Goal: Information Seeking & Learning: Find specific fact

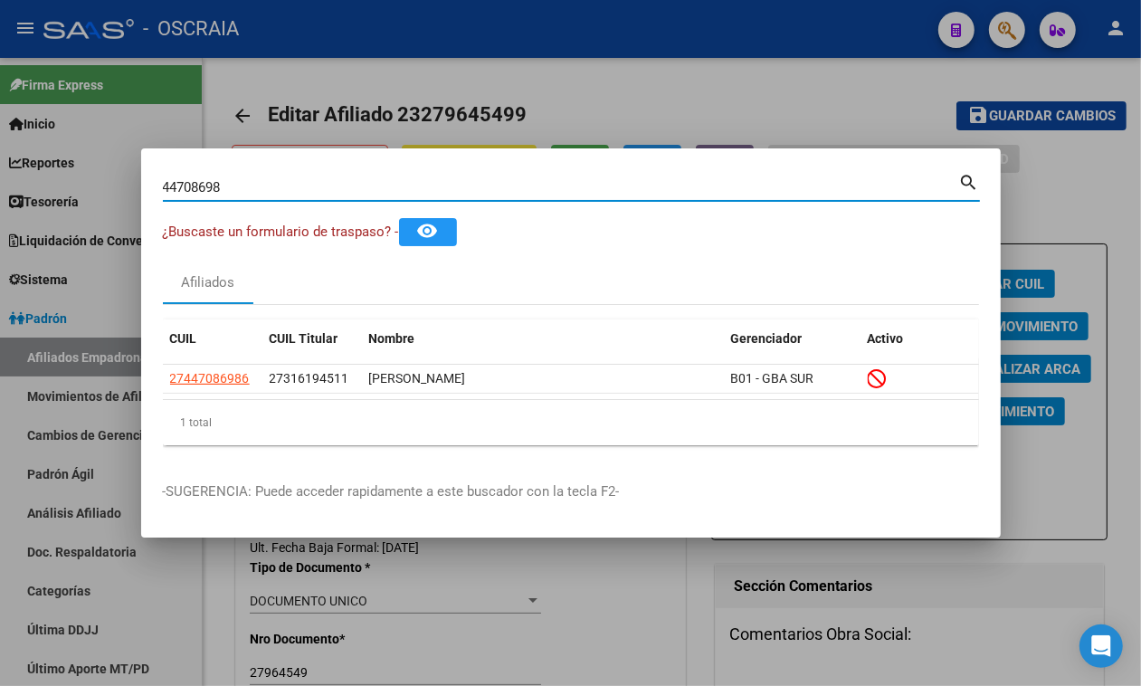
drag, startPoint x: 281, startPoint y: 177, endPoint x: 0, endPoint y: 157, distance: 281.3
click at [0, 157] on div "44708698 Buscar (apellido, dni, cuil, nro traspaso, cuit, obra social) search ¿…" at bounding box center [570, 343] width 1141 height 686
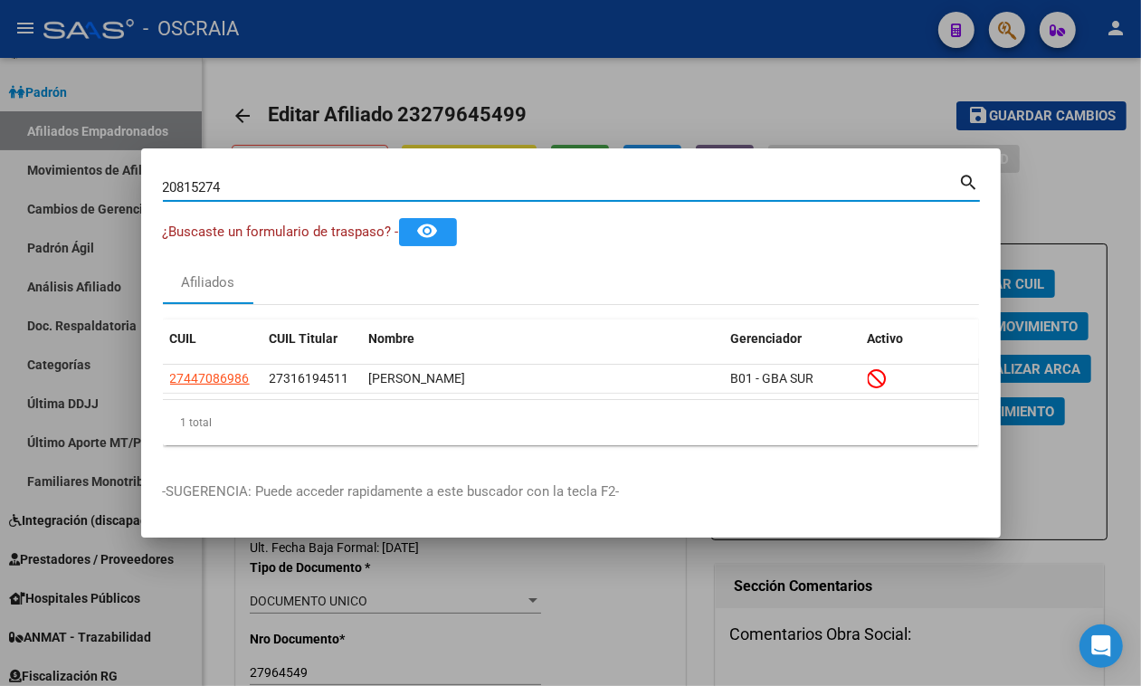
type input "20815274"
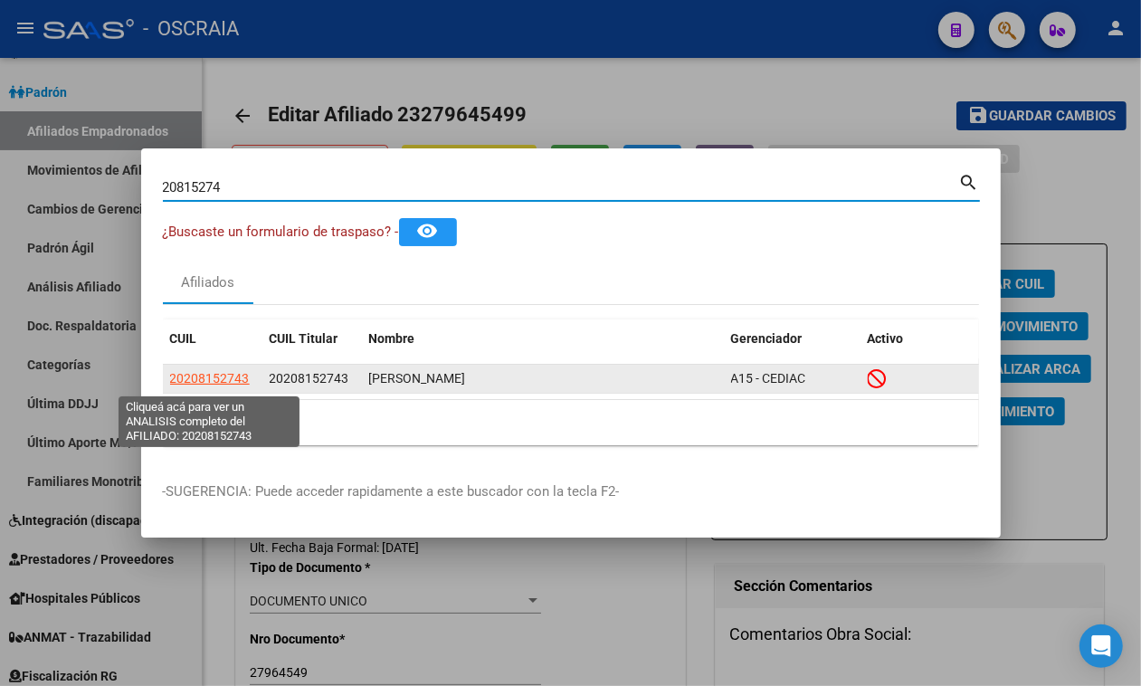
click at [184, 385] on span "20208152743" at bounding box center [210, 378] width 80 height 14
type textarea "20208152743"
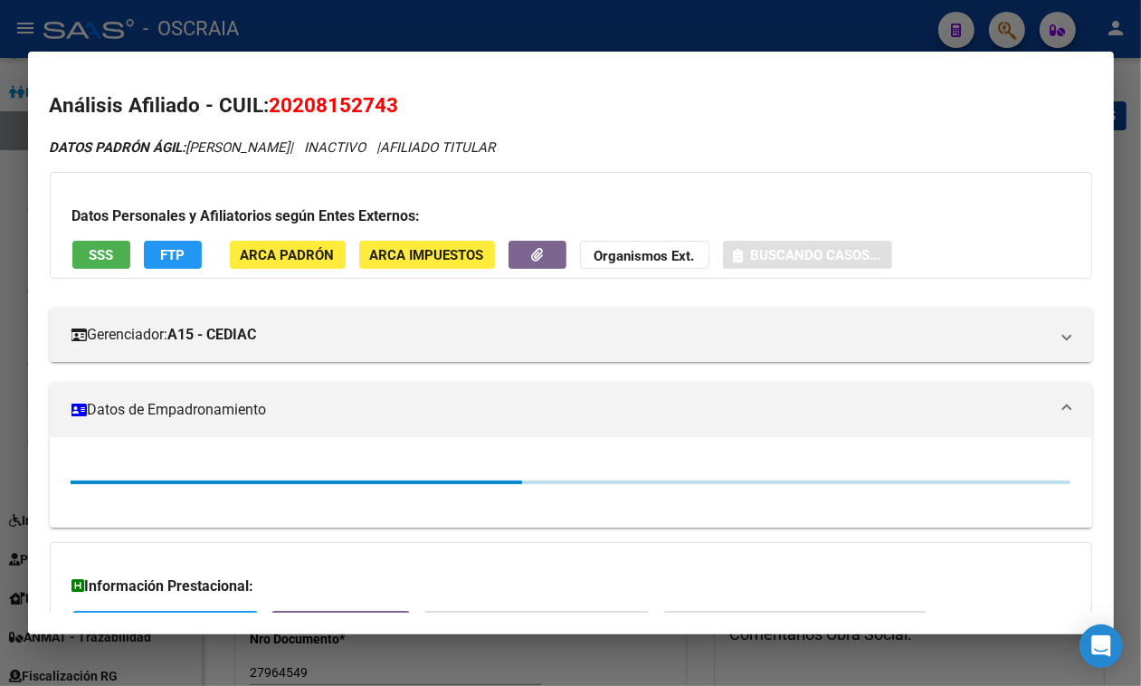
click at [306, 93] on span "20208152743" at bounding box center [334, 105] width 129 height 24
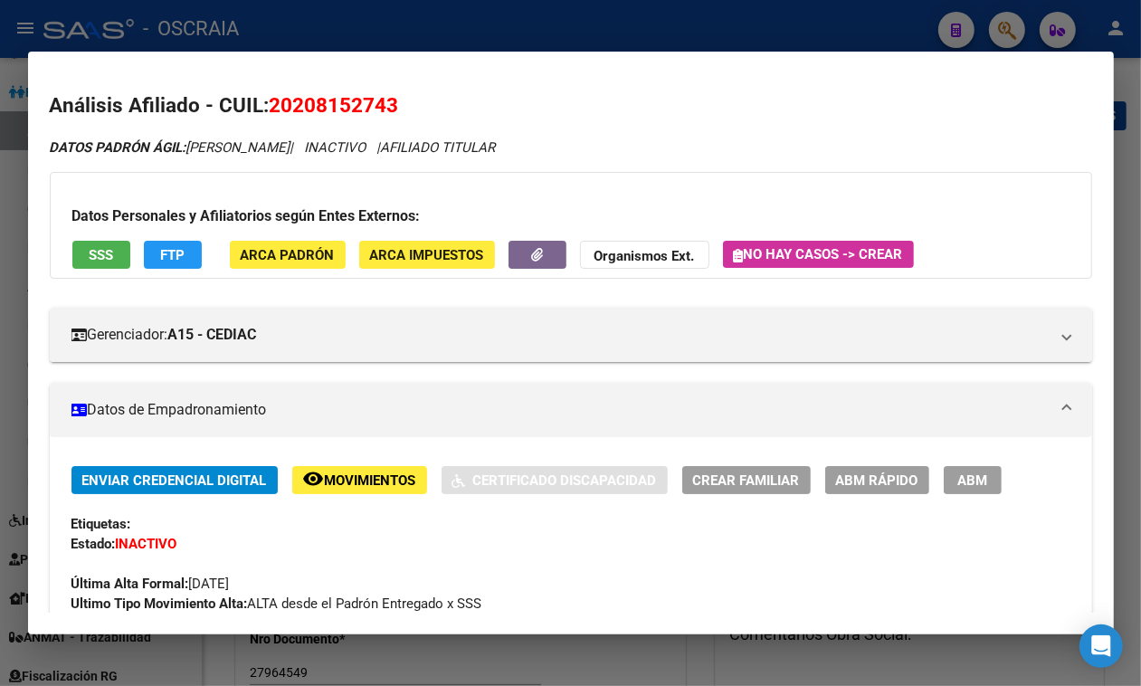
click at [306, 93] on span "20208152743" at bounding box center [334, 105] width 129 height 24
copy span "20208152743"
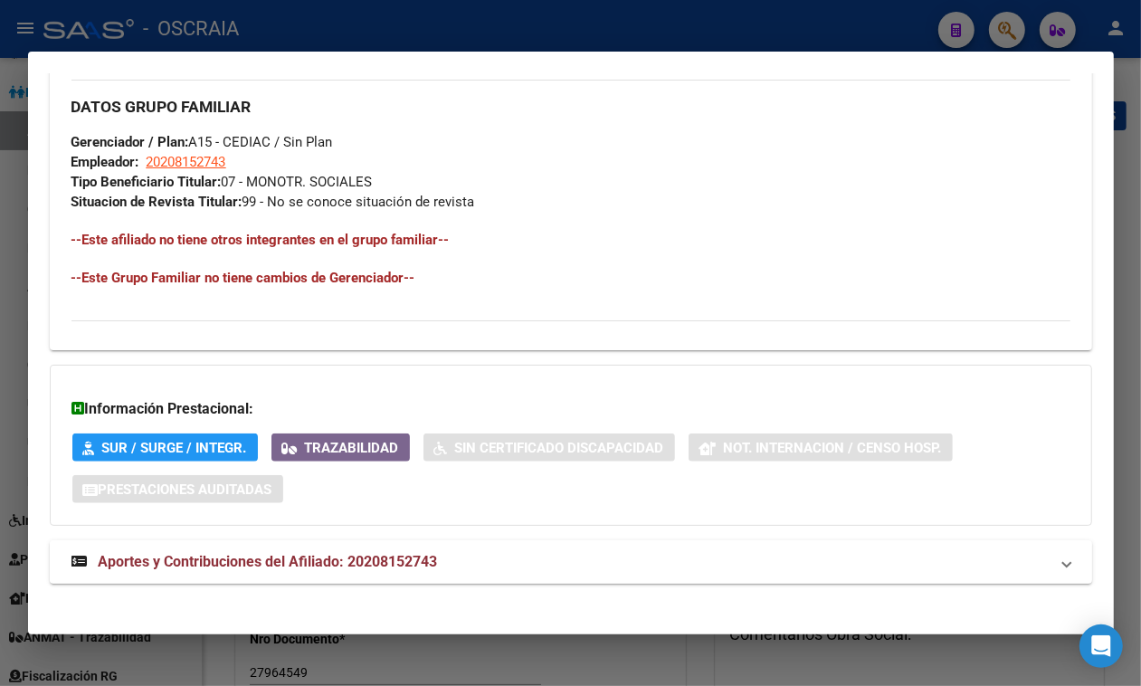
scroll to position [968, 0]
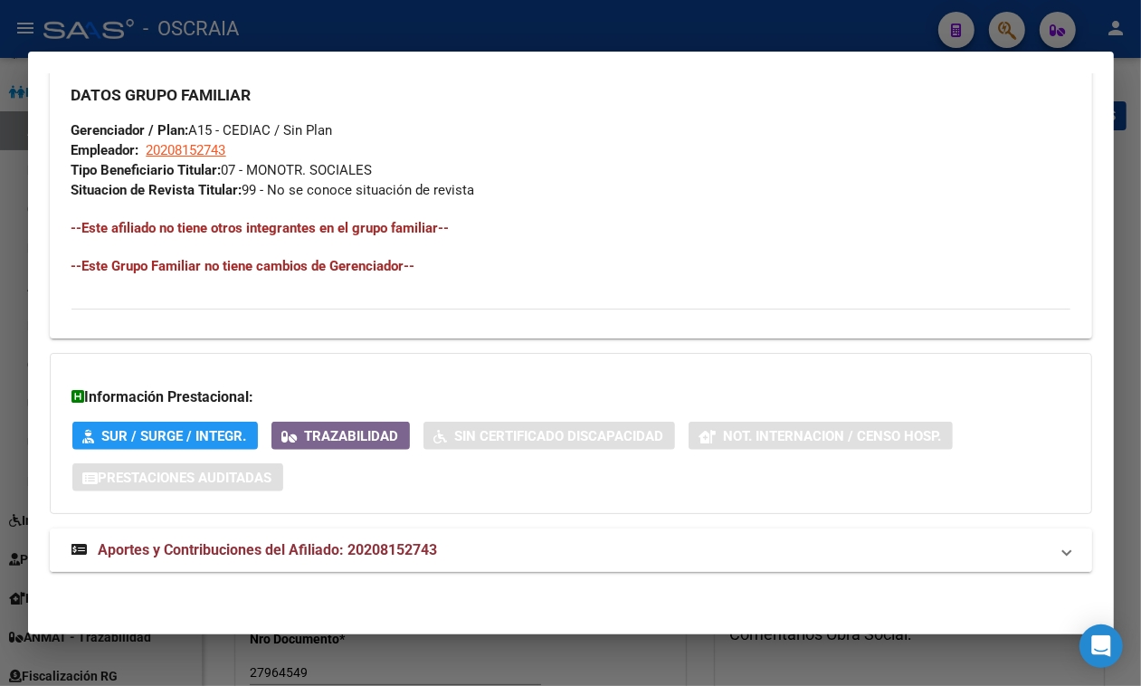
click at [259, 546] on span "Aportes y Contribuciones del Afiliado: 20208152743" at bounding box center [268, 549] width 339 height 17
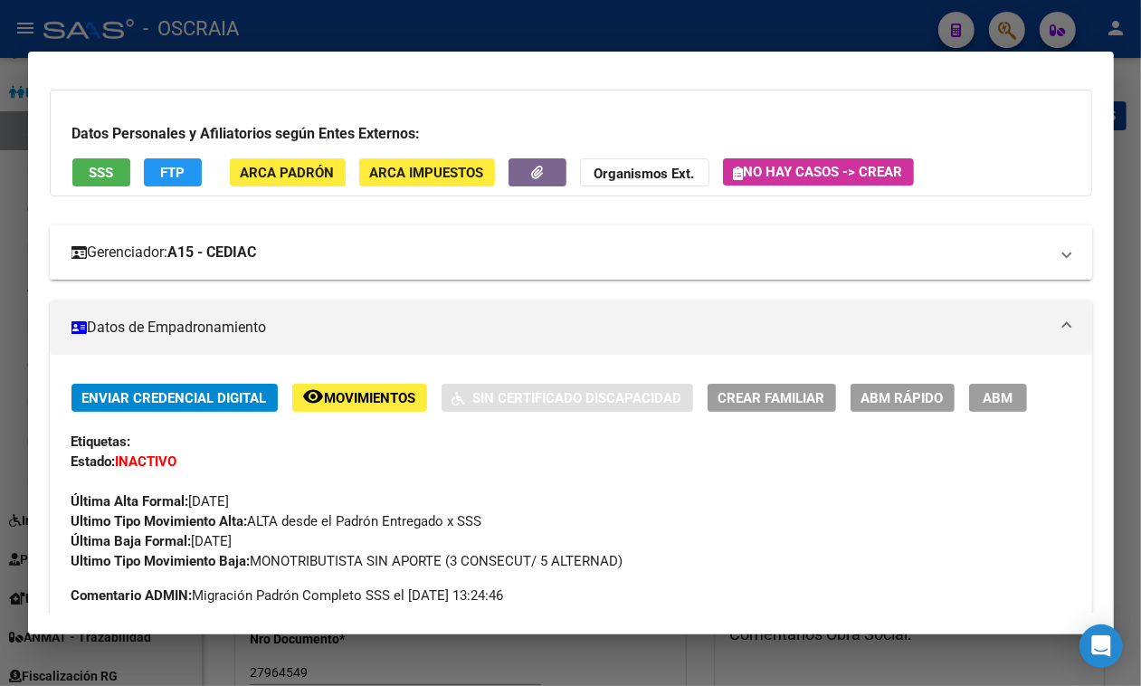
scroll to position [0, 0]
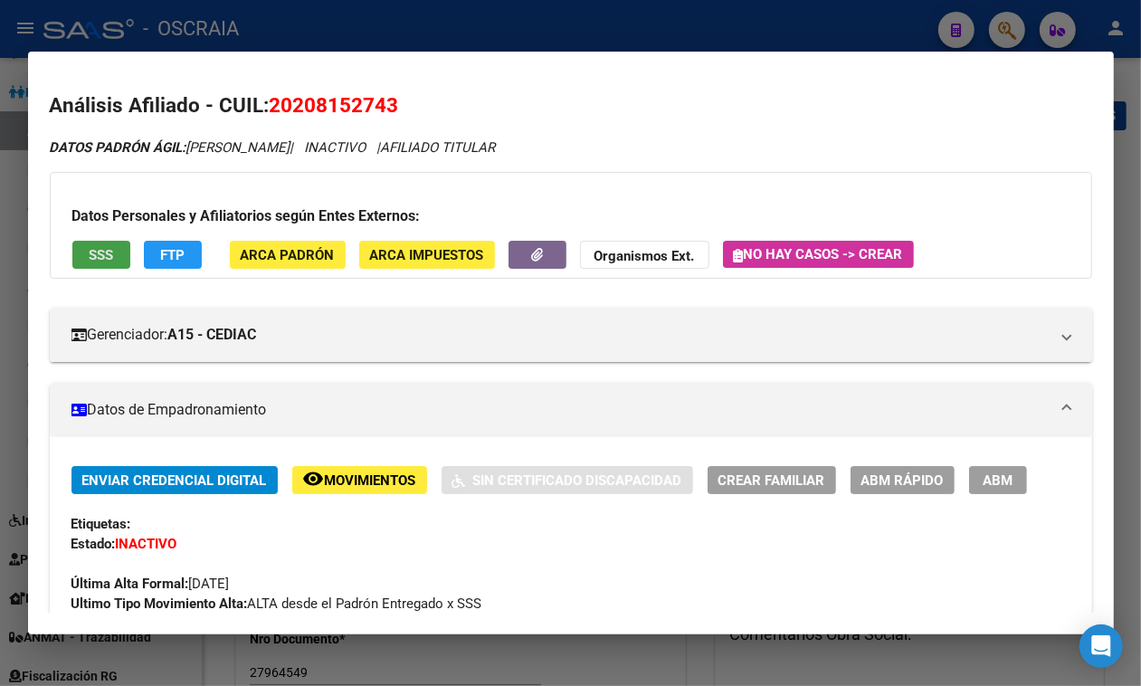
click at [101, 250] on span "SSS" at bounding box center [101, 255] width 24 height 16
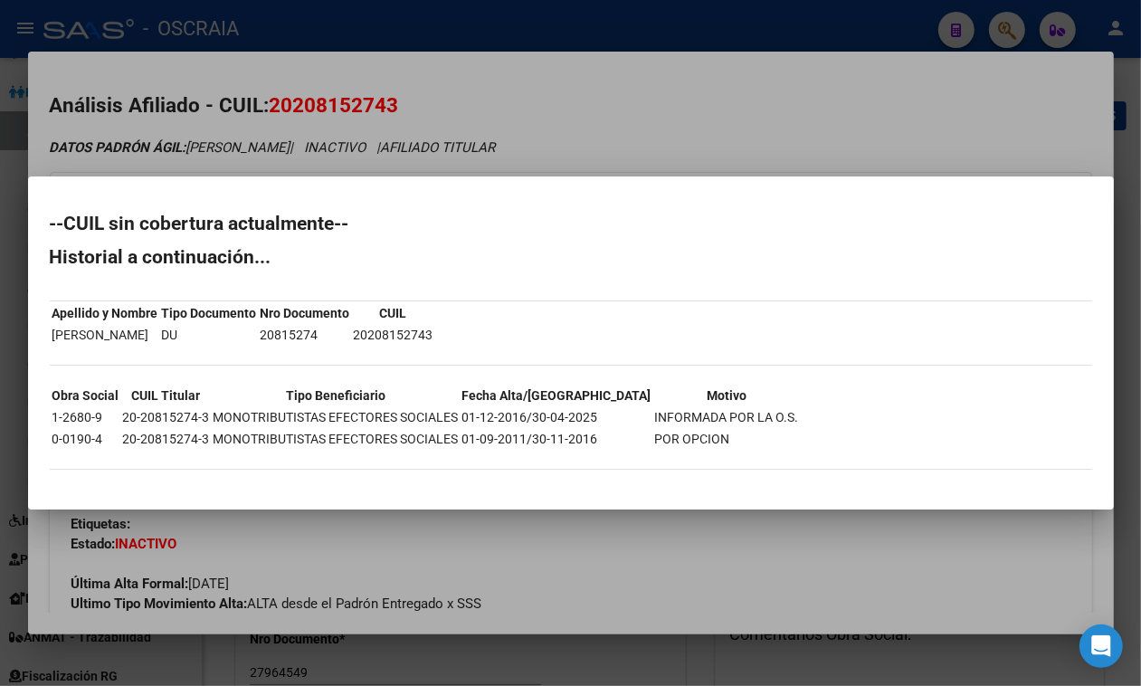
click at [581, 147] on div at bounding box center [570, 343] width 1141 height 686
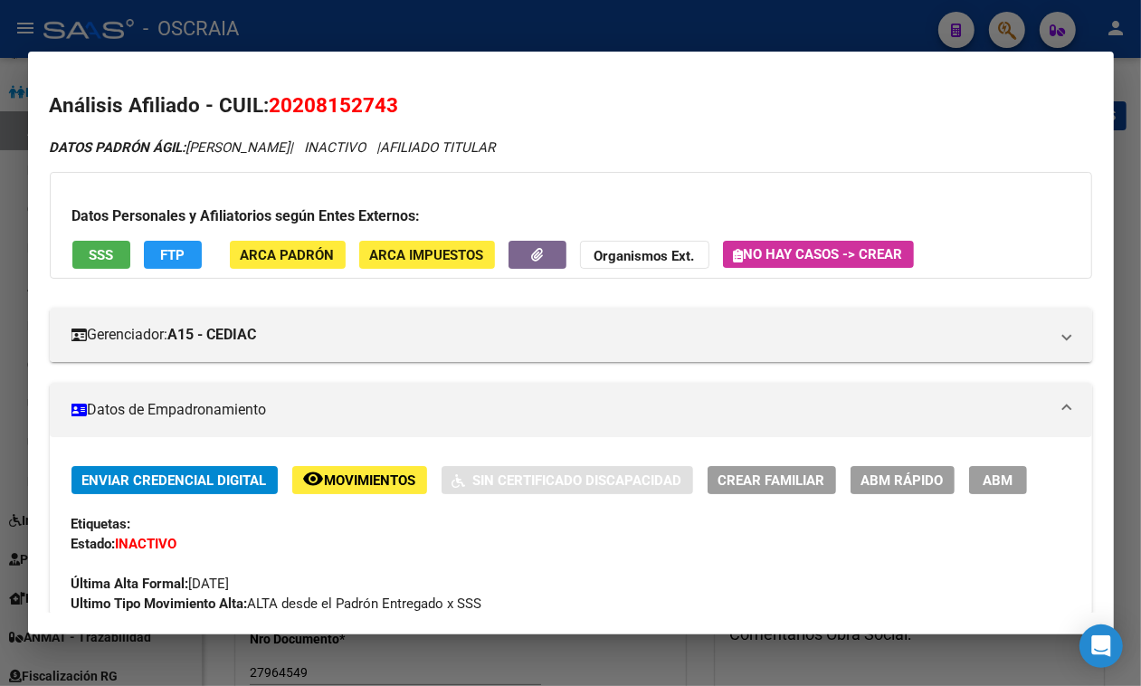
click at [358, 100] on span "20208152743" at bounding box center [334, 105] width 129 height 24
copy span "20208152743"
click at [454, 20] on div at bounding box center [570, 343] width 1141 height 686
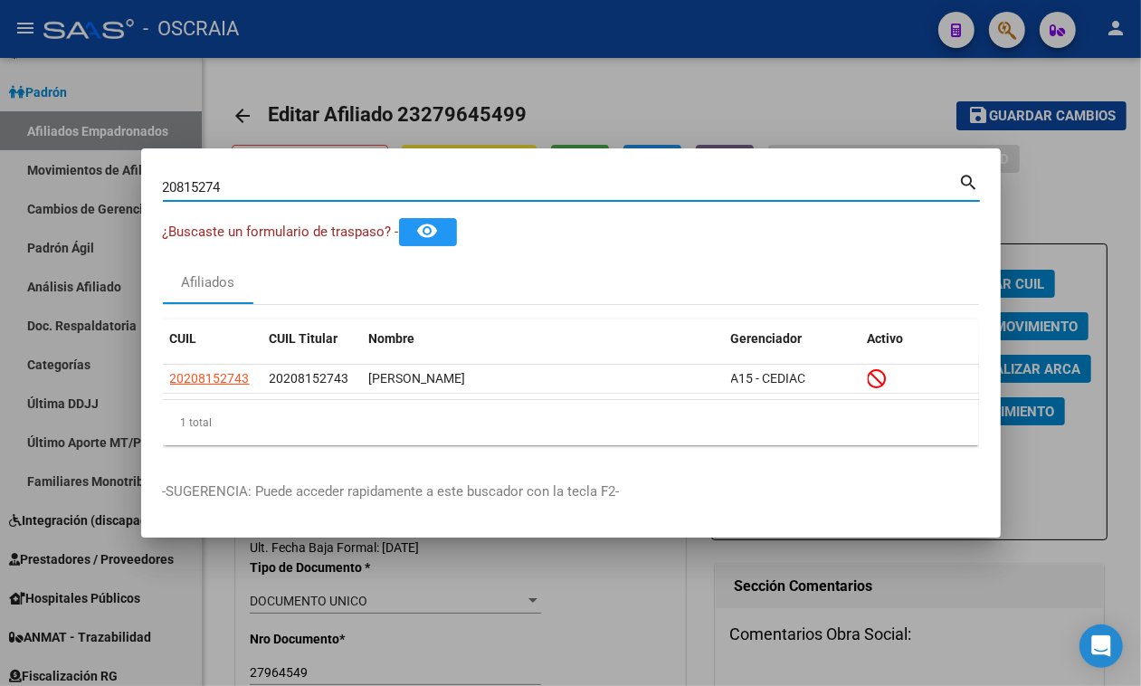
drag, startPoint x: 331, startPoint y: 179, endPoint x: 0, endPoint y: 181, distance: 331.2
click at [0, 181] on div "20815274 Buscar (apellido, dni, cuil, nro traspaso, cuit, obra social) search ¿…" at bounding box center [570, 343] width 1141 height 686
paste input "95953329"
type input "95953329"
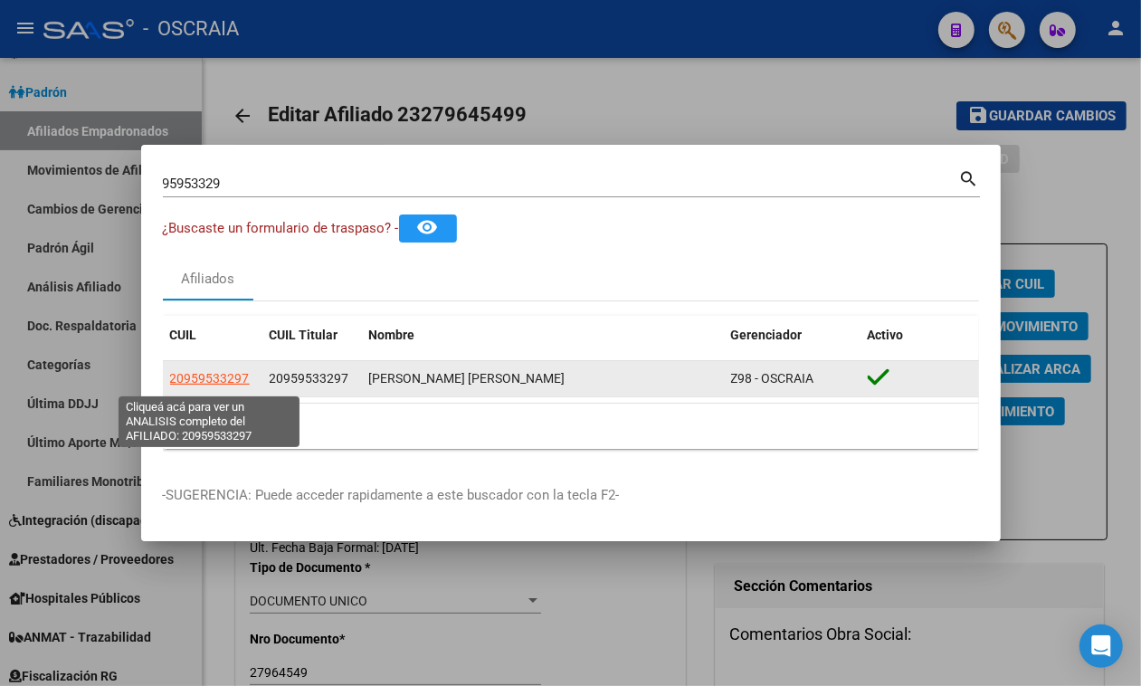
click at [209, 376] on span "20959533297" at bounding box center [210, 378] width 80 height 14
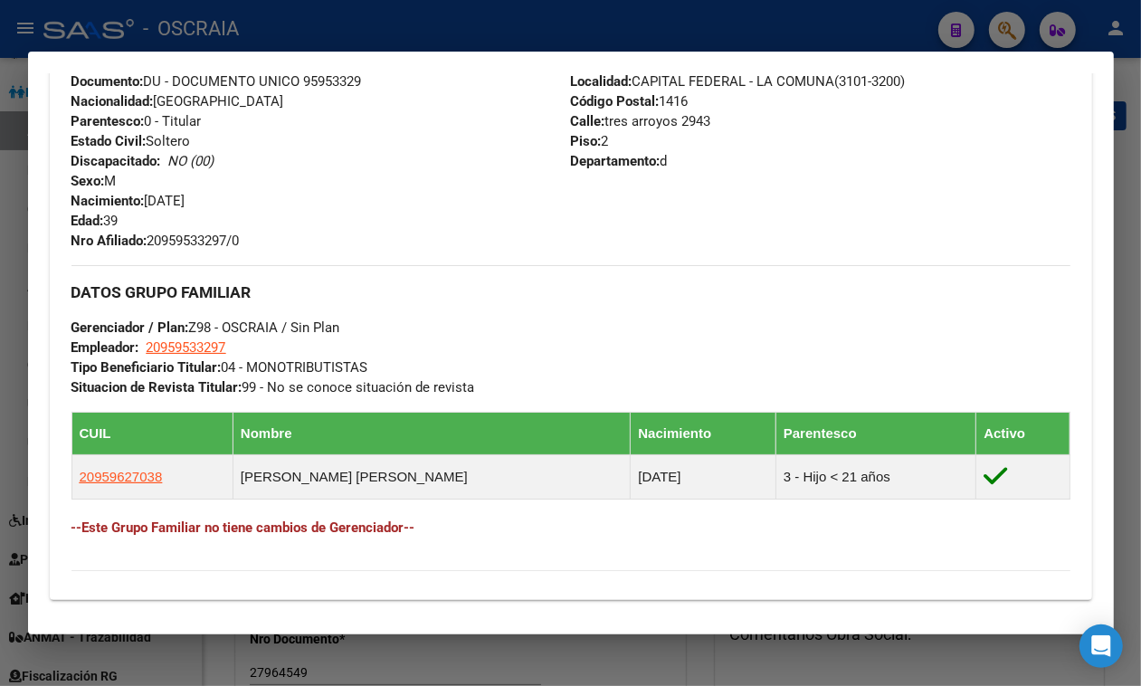
scroll to position [657, 0]
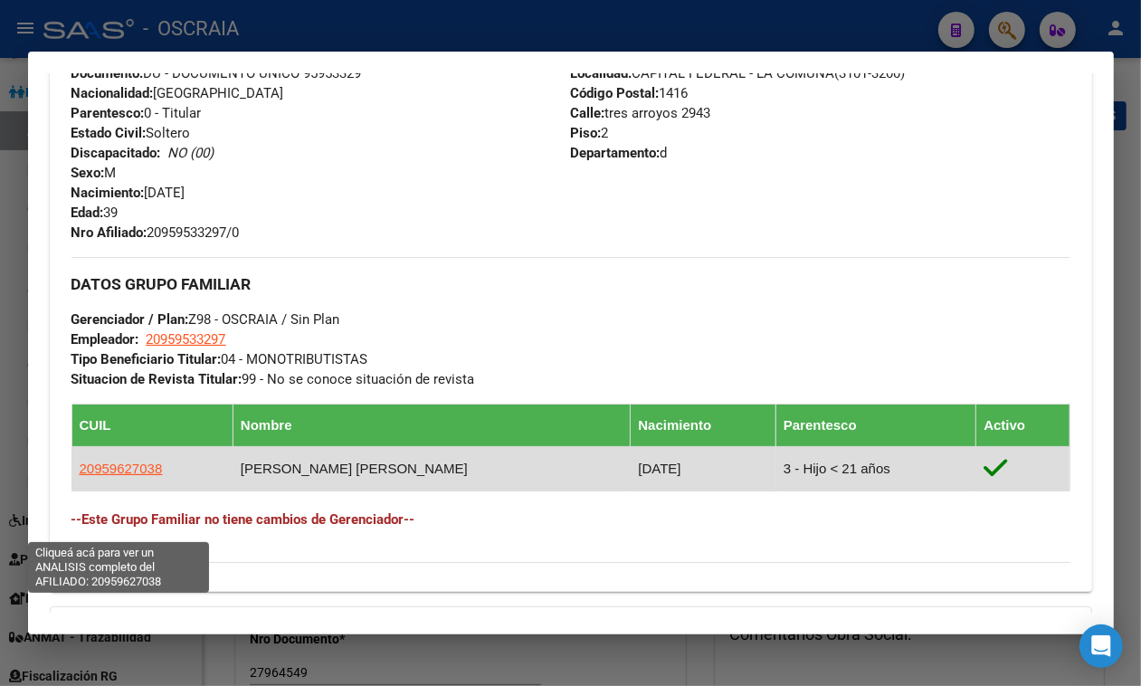
click at [104, 476] on span "20959627038" at bounding box center [121, 468] width 83 height 15
type textarea "20959627038"
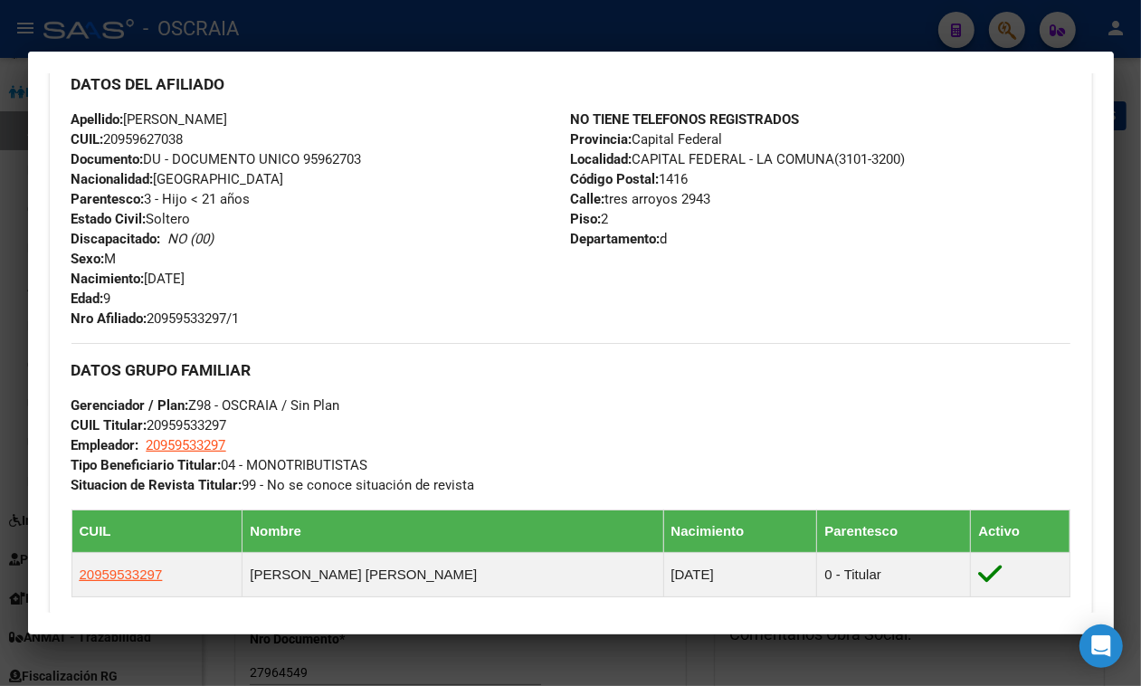
scroll to position [633, 0]
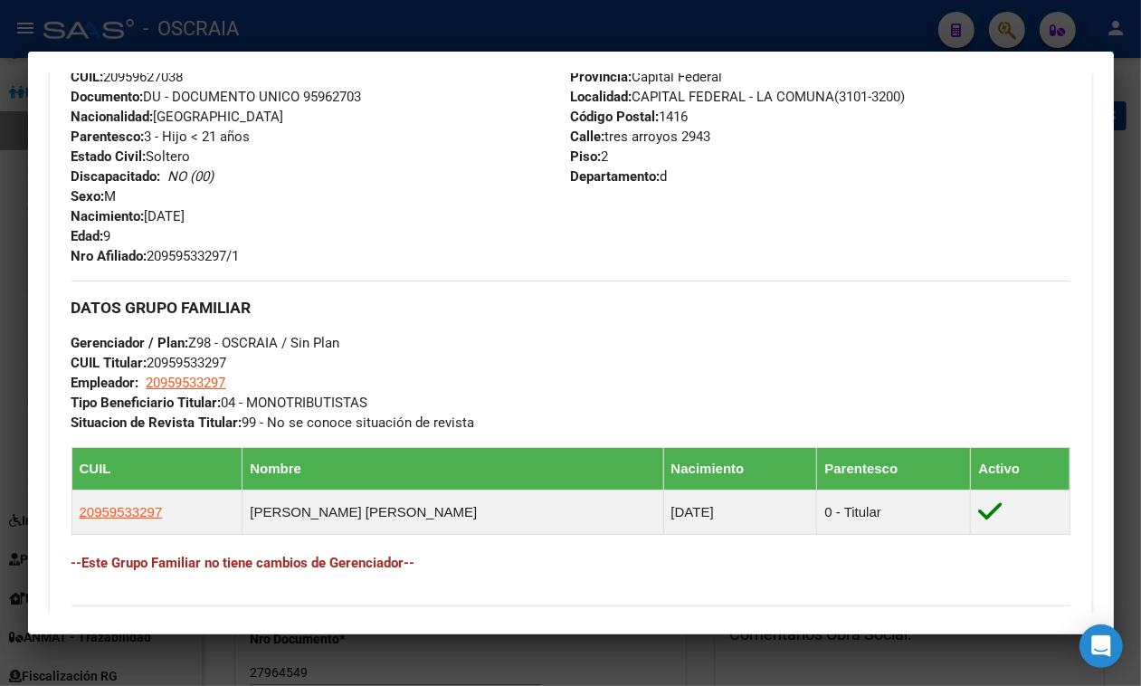
click at [419, 9] on div at bounding box center [570, 343] width 1141 height 686
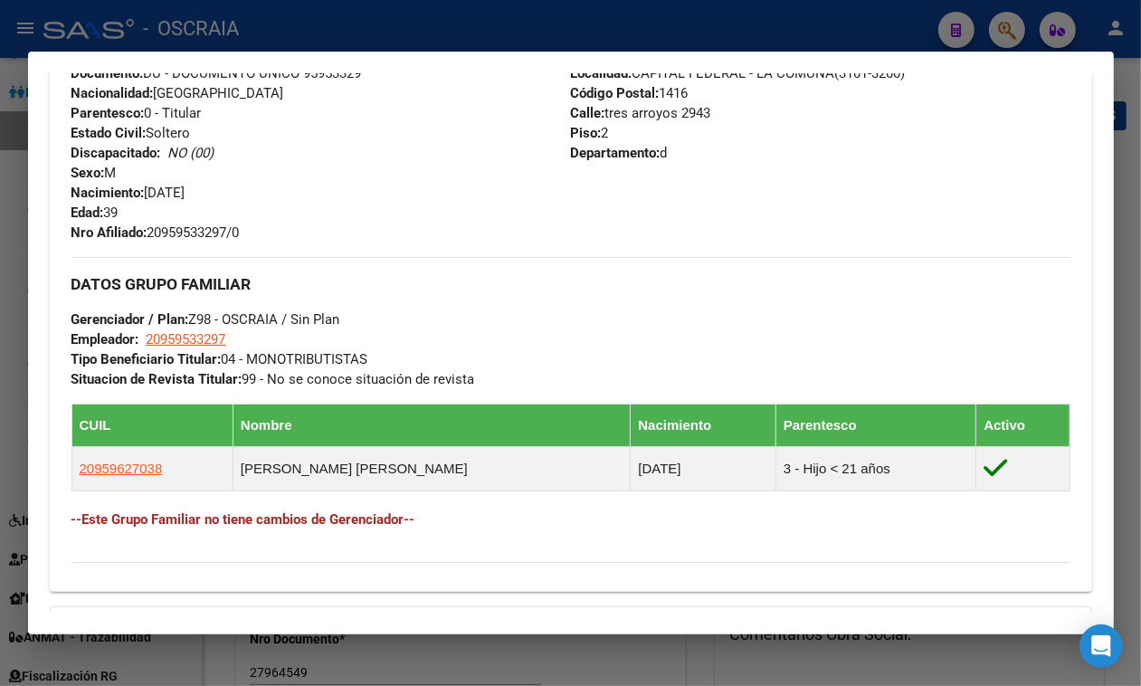
click at [306, 36] on div at bounding box center [570, 343] width 1141 height 686
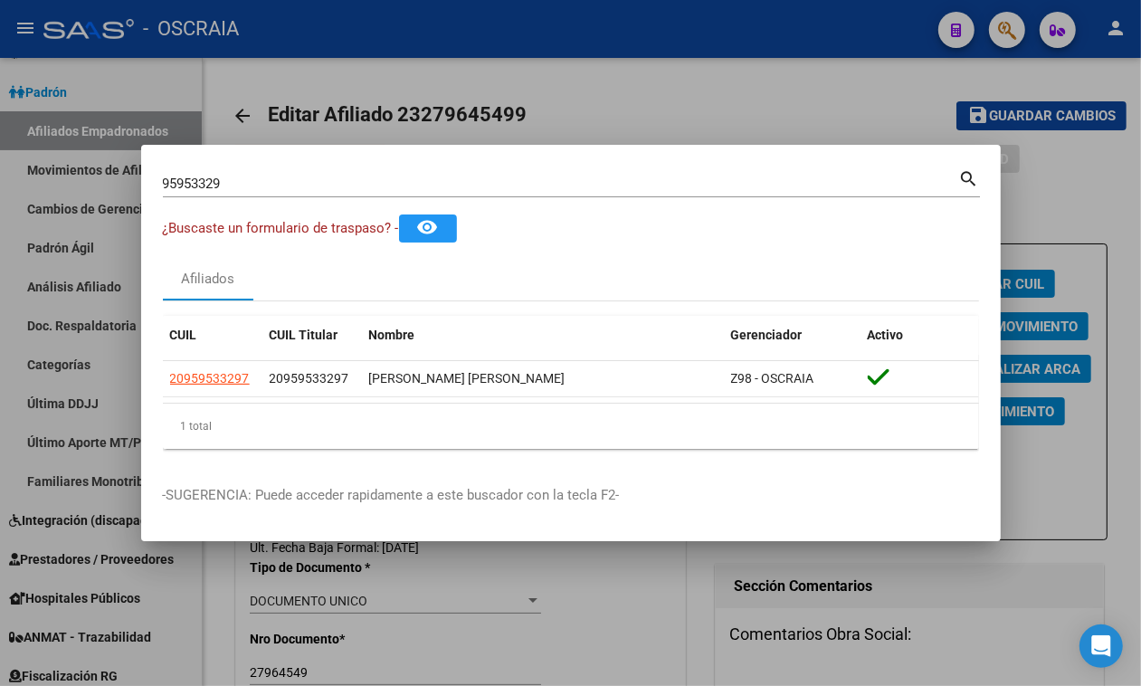
drag, startPoint x: 288, startPoint y: 161, endPoint x: 288, endPoint y: 184, distance: 22.6
click at [290, 164] on mat-dialog-container "95953329 Buscar (apellido, dni, cuil, nro traspaso, cuit, obra social) search ¿…" at bounding box center [571, 343] width 860 height 396
click at [286, 178] on input "95953329" at bounding box center [561, 184] width 796 height 16
click at [262, 184] on input "95953329" at bounding box center [561, 184] width 796 height 16
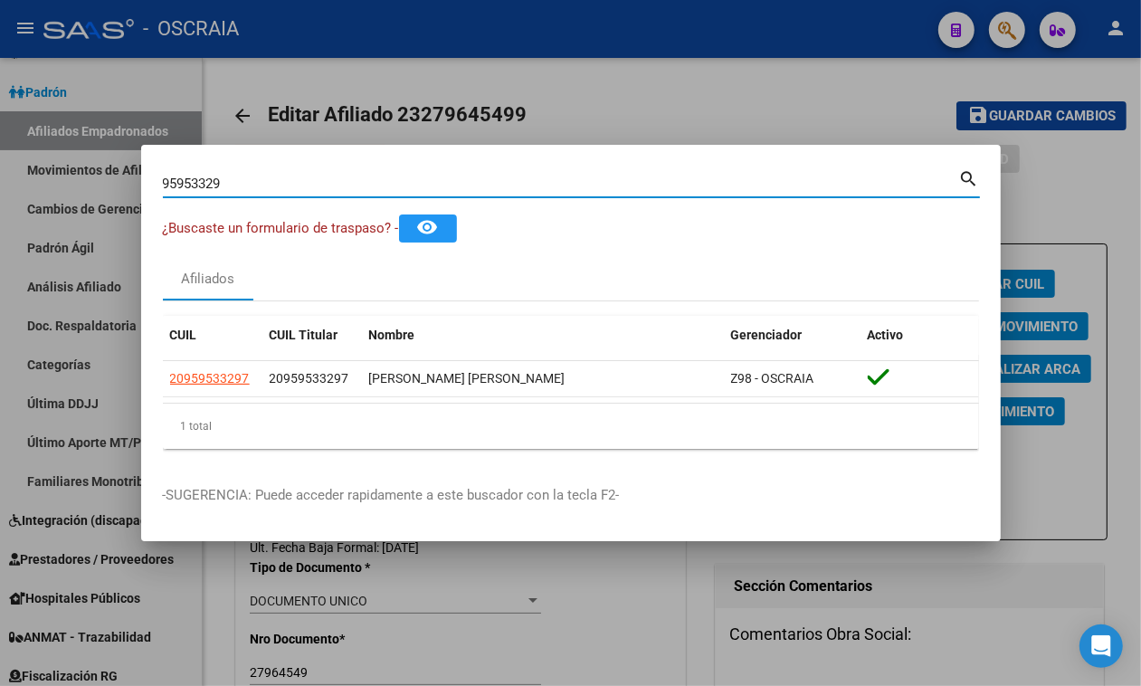
paste input "20-39159159-"
type input "20391591599"
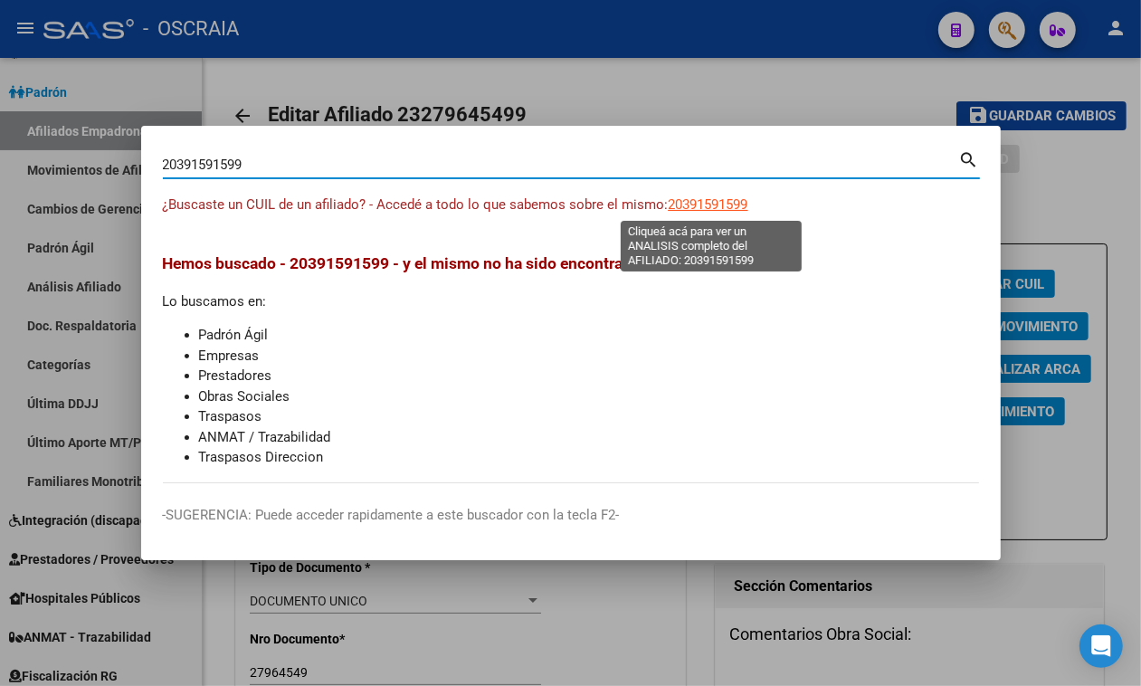
click at [699, 209] on span "20391591599" at bounding box center [709, 204] width 80 height 16
type textarea "20391591599"
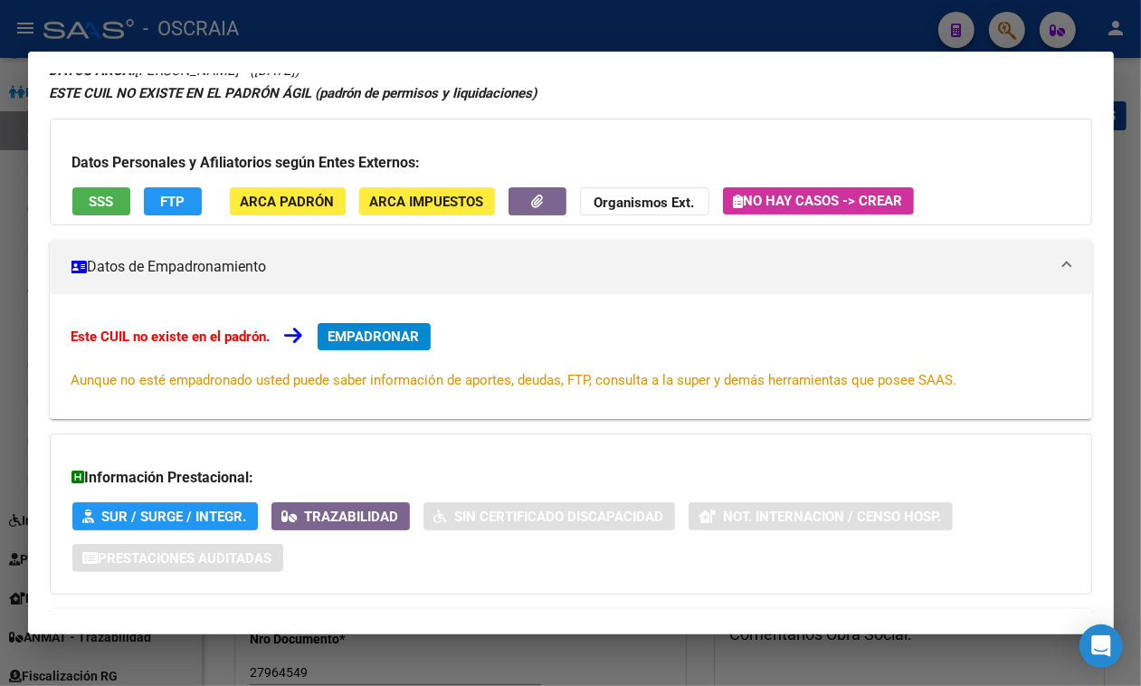
scroll to position [178, 0]
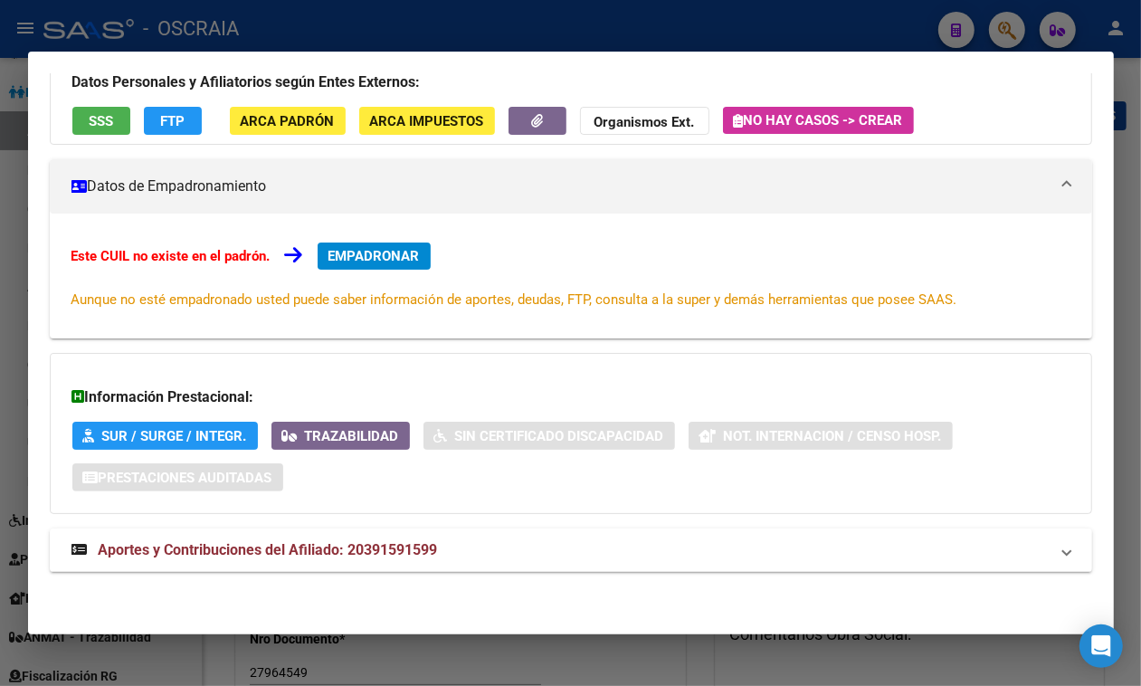
click at [321, 518] on div "DATOS ARCA: [PERSON_NAME] ([DATE]) ESTE CUIL NO EXISTE EN EL PADRÓN ÁGIL (padró…" at bounding box center [571, 285] width 1042 height 614
click at [323, 530] on mat-expansion-panel-header "Aportes y Contribuciones del Afiliado: 20391591599" at bounding box center [571, 549] width 1042 height 43
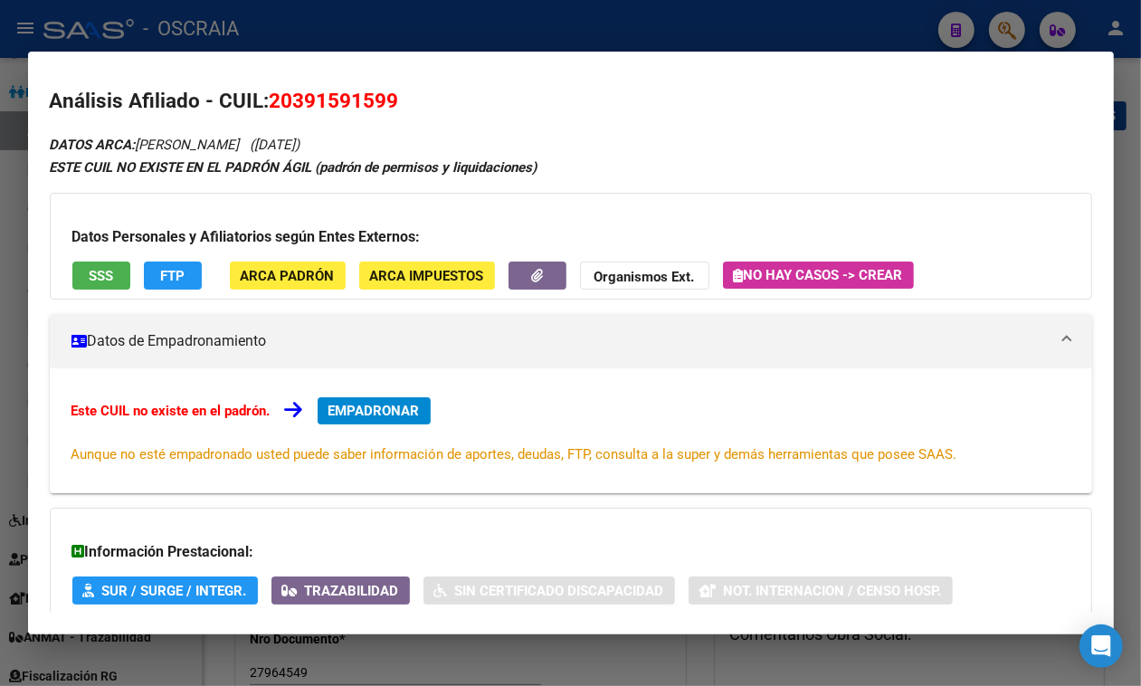
scroll to position [0, 0]
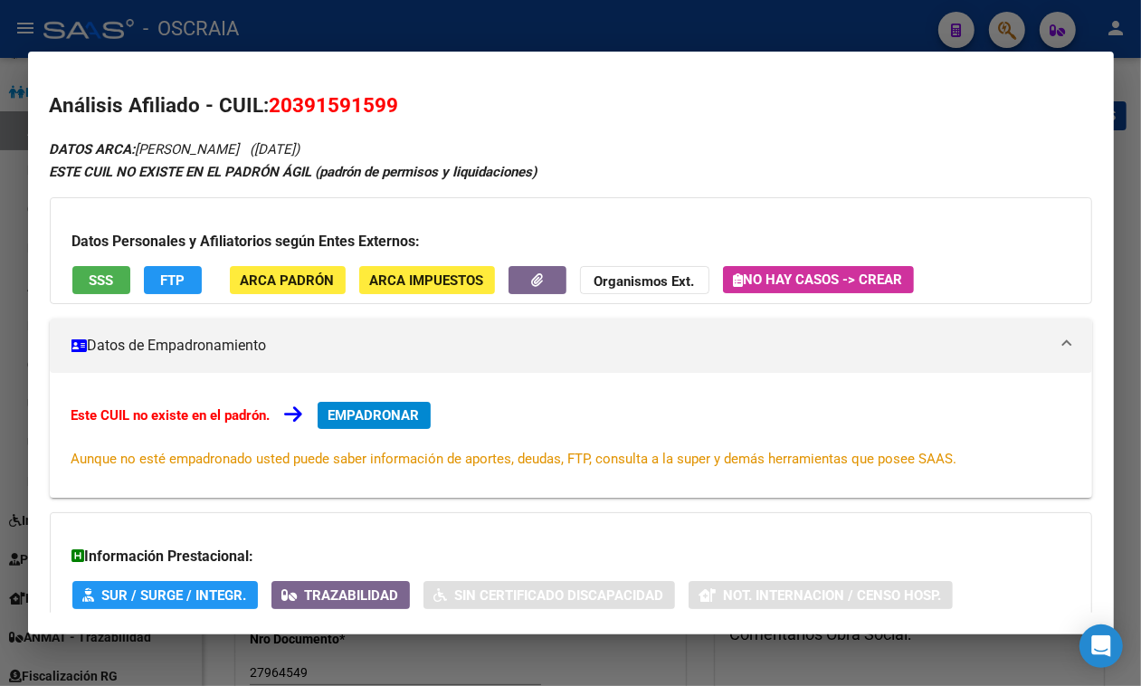
click at [354, 101] on span "20391591599" at bounding box center [334, 105] width 129 height 24
copy span "20391591599"
